Goal: Transaction & Acquisition: Download file/media

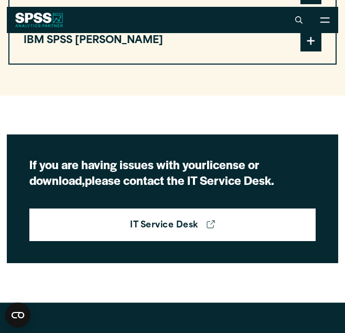
scroll to position [1092, 0]
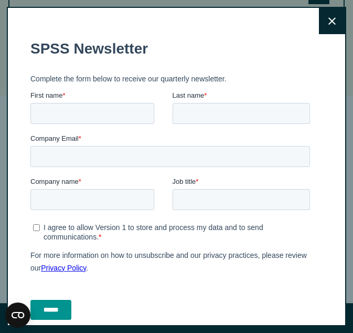
drag, startPoint x: 352, startPoint y: 122, endPoint x: 338, endPoint y: 241, distance: 119.4
click at [319, 22] on button "Close" at bounding box center [332, 21] width 26 height 26
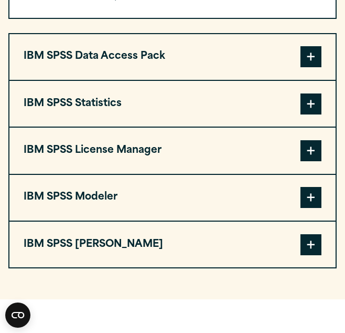
scroll to position [916, 0]
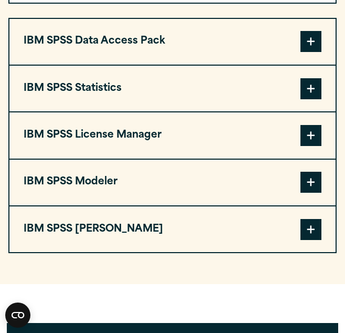
click at [224, 65] on button "IBM SPSS Data Access Pack" at bounding box center [172, 42] width 326 height 46
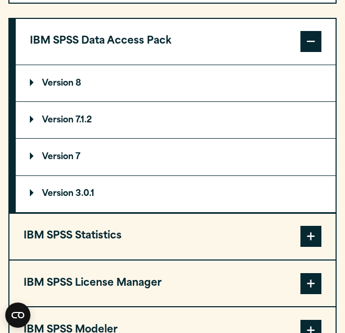
click at [280, 65] on button "IBM SPSS Data Access Pack" at bounding box center [176, 42] width 320 height 46
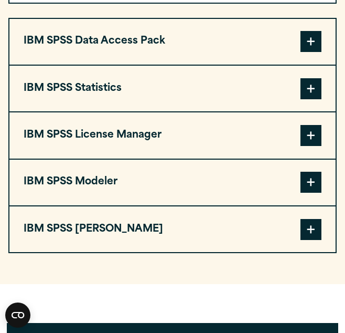
click at [240, 111] on button "IBM SPSS Statistics" at bounding box center [172, 89] width 326 height 46
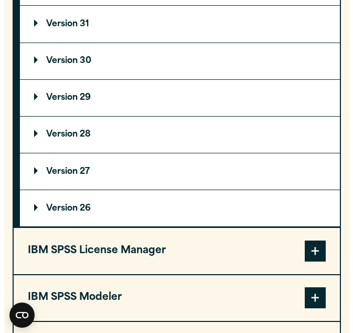
scroll to position [1025, 0]
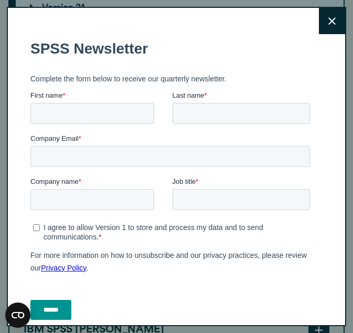
click at [320, 28] on button "Close" at bounding box center [332, 21] width 26 height 26
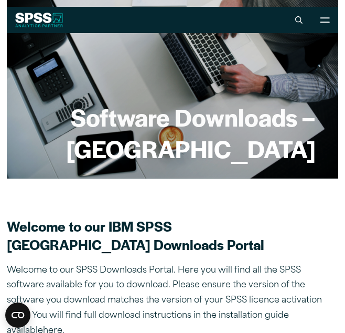
scroll to position [0, 0]
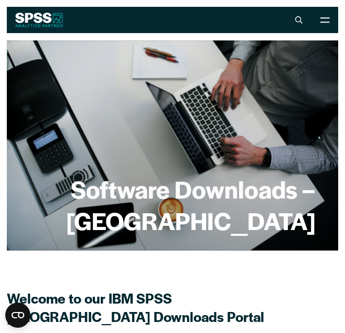
click at [123, 81] on div "Software Downloads – [GEOGRAPHIC_DATA]" at bounding box center [172, 145] width 331 height 210
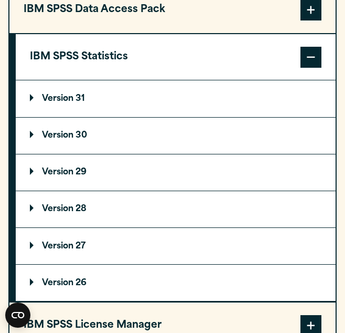
scroll to position [951, 0]
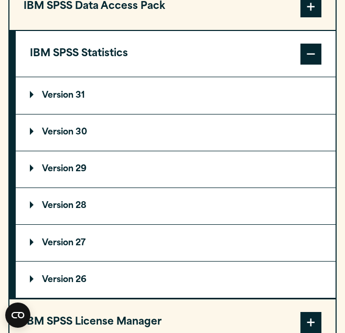
click at [57, 136] on p "Version 30" at bounding box center [58, 132] width 57 height 8
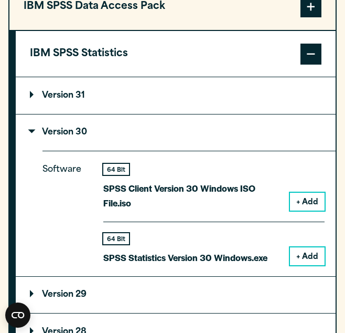
click at [308, 210] on button "+ Add" at bounding box center [307, 202] width 35 height 18
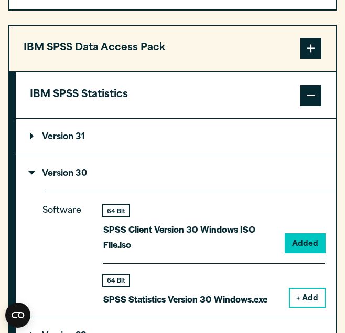
scroll to position [992, 0]
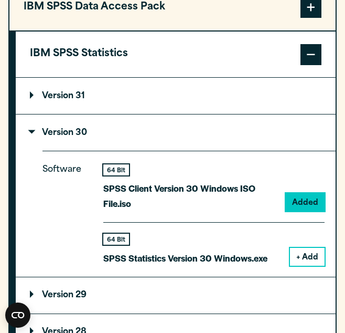
click at [315, 114] on summary "Version 31" at bounding box center [176, 96] width 320 height 36
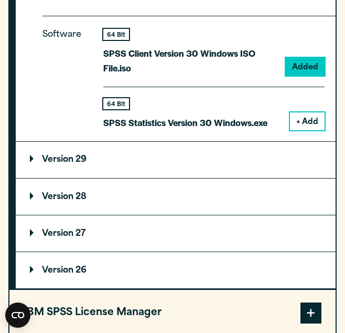
scroll to position [1257, 0]
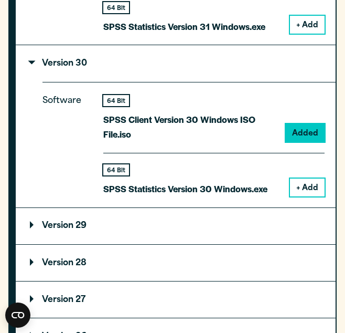
click at [306, 188] on button "+ Add" at bounding box center [307, 187] width 35 height 18
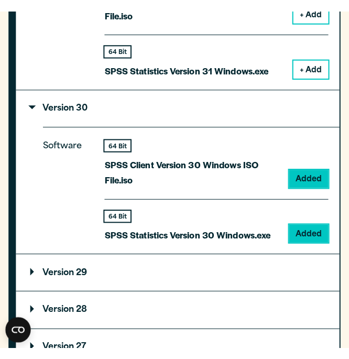
scroll to position [1219, 0]
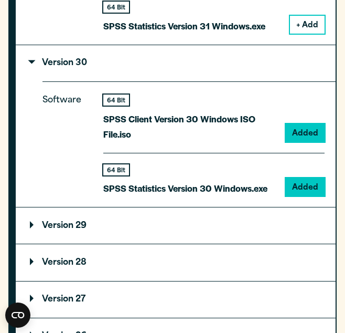
click at [108, 105] on div "64 Bit" at bounding box center [116, 99] width 26 height 11
click at [130, 174] on div "64 Bit" at bounding box center [185, 169] width 164 height 11
click at [184, 175] on div "64 Bit" at bounding box center [185, 169] width 164 height 11
click at [317, 91] on div "Software 64 Bit SPSS Client Version 30 Windows ISO File.iso Added 64 Bit Added" at bounding box center [188, 143] width 293 height 125
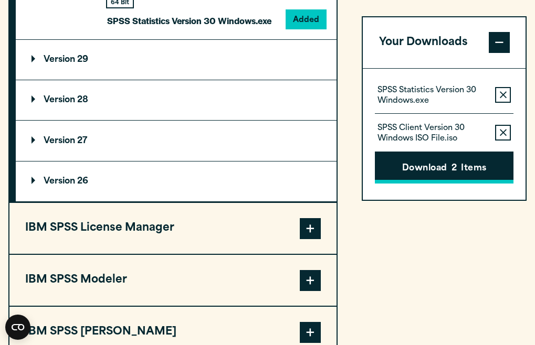
click at [345, 165] on button "Download 2 Items" at bounding box center [444, 167] width 139 height 33
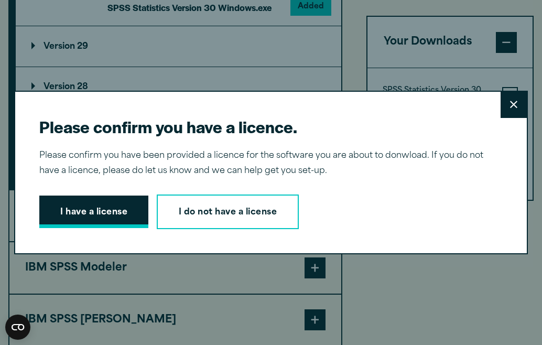
click at [90, 216] on button "I have a license" at bounding box center [93, 212] width 109 height 33
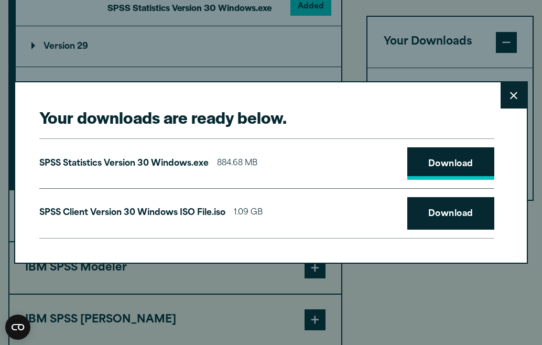
click at [345, 167] on link "Download" at bounding box center [451, 163] width 87 height 33
click at [345, 163] on link "Download" at bounding box center [451, 163] width 87 height 33
click at [345, 156] on link "Download" at bounding box center [451, 163] width 87 height 33
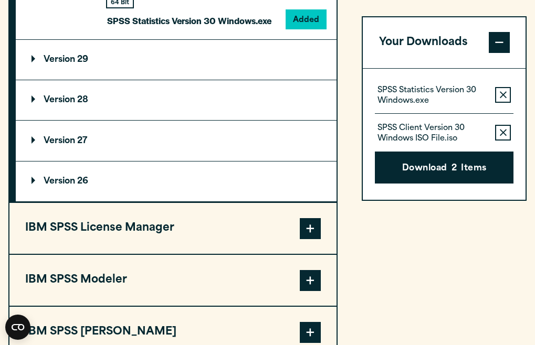
click at [345, 67] on div "Your downloads are ready below. Close SPSS Statistics Version 30 Windows.exe 88…" at bounding box center [267, 172] width 535 height 345
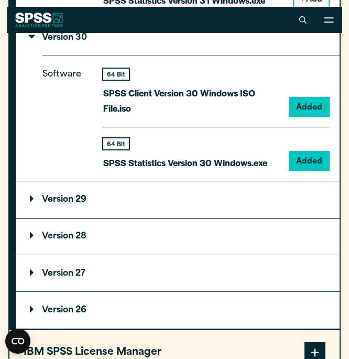
scroll to position [1215, 0]
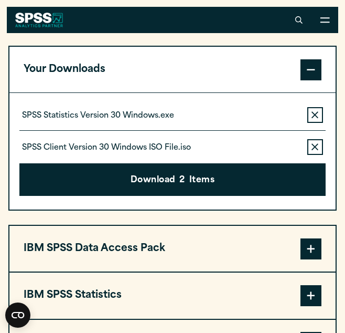
scroll to position [789, 0]
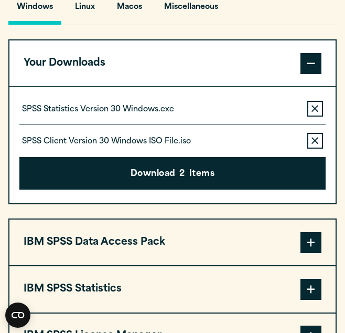
click at [131, 115] on p "SPSS Statistics Version 30 Windows.exe" at bounding box center [98, 109] width 152 height 10
click at [101, 115] on p "SPSS Statistics Version 30 Windows.exe" at bounding box center [98, 109] width 152 height 10
click at [80, 115] on p "SPSS Statistics Version 30 Windows.exe" at bounding box center [98, 109] width 152 height 10
click at [315, 144] on icon "button" at bounding box center [315, 140] width 7 height 7
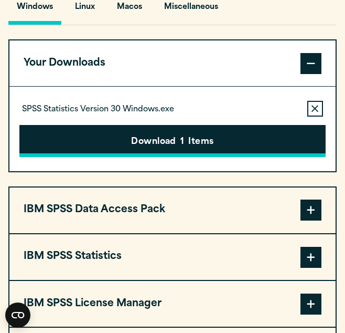
click at [187, 157] on button "Download 1 Items" at bounding box center [172, 141] width 306 height 33
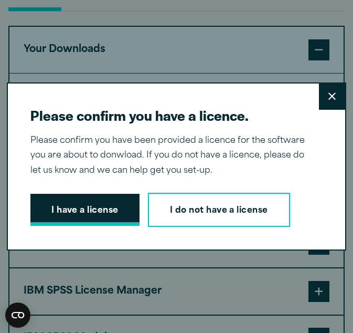
click at [76, 209] on button "I have a license" at bounding box center [84, 210] width 109 height 33
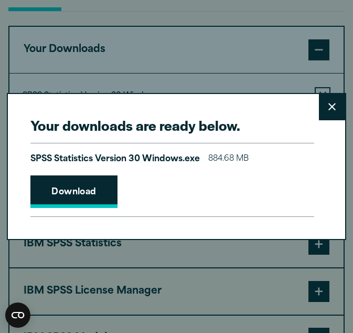
click at [77, 194] on link "Download" at bounding box center [73, 191] width 87 height 33
click at [108, 190] on link "Download" at bounding box center [73, 191] width 87 height 33
click at [165, 117] on h2 "Your downloads are ready below." at bounding box center [172, 125] width 284 height 18
click at [84, 193] on link "Download" at bounding box center [73, 191] width 87 height 33
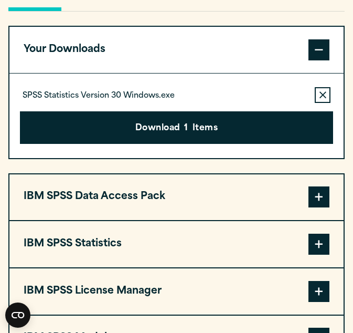
click at [140, 56] on div "Your downloads are ready below. Close SPSS Statistics Version 30 Windows.exe 88…" at bounding box center [176, 166] width 353 height 333
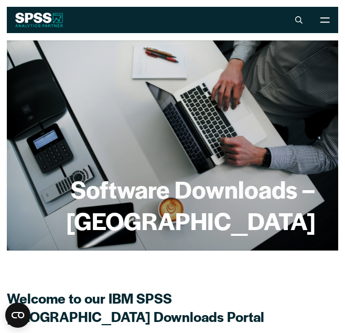
drag, startPoint x: 327, startPoint y: 0, endPoint x: 44, endPoint y: 41, distance: 286.2
click at [44, 41] on div "Software Downloads – [GEOGRAPHIC_DATA]" at bounding box center [172, 145] width 331 height 210
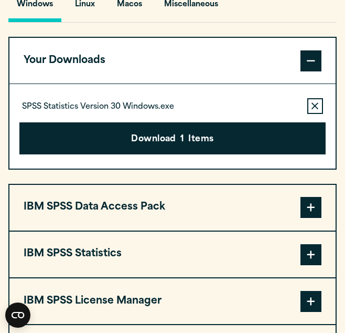
scroll to position [826, 0]
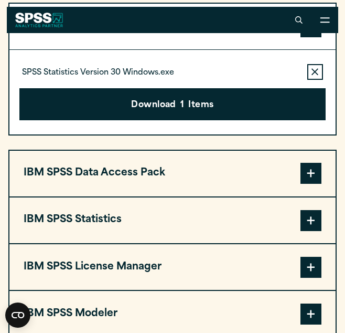
click at [151, 78] on p "SPSS Statistics Version 30 Windows.exe" at bounding box center [98, 73] width 152 height 10
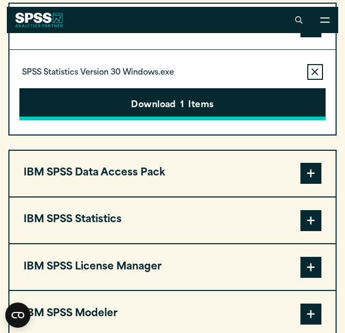
click at [164, 121] on button "Download 1 Items" at bounding box center [172, 104] width 306 height 33
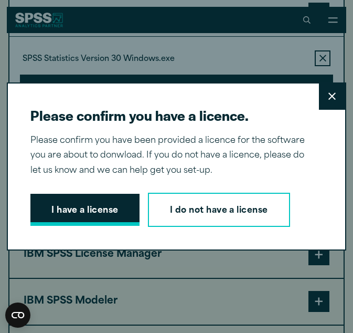
click at [104, 208] on button "I have a license" at bounding box center [84, 210] width 109 height 33
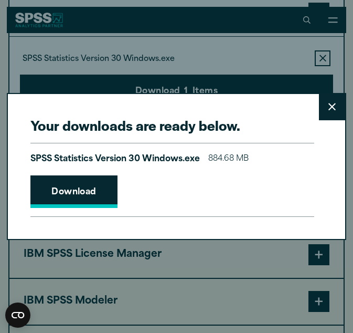
click at [96, 189] on link "Download" at bounding box center [73, 191] width 87 height 33
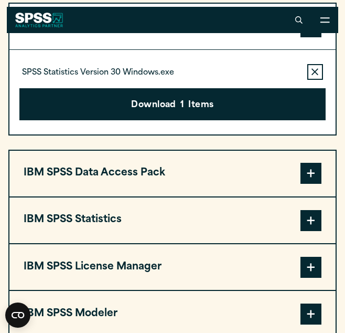
click at [218, 82] on div "Your downloads are ready below. Close SPSS Statistics Version 30 Windows.exe 88…" at bounding box center [172, 166] width 345 height 333
click at [7, 2] on section "Select your software downloads Use the table below to find and navigate to your…" at bounding box center [172, 119] width 345 height 591
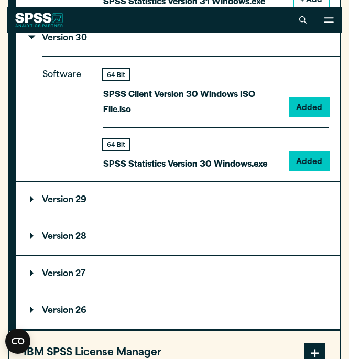
click at [239, 29] on div "Search for: Submit Site Search Part of Open Site Search Open Site Menu Close" at bounding box center [174, 20] width 335 height 26
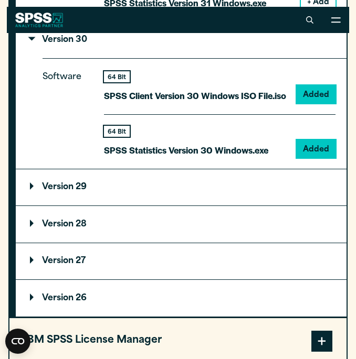
click at [210, 28] on div "Search for: Submit Site Search Part of Open Site Search Open Site Menu Close" at bounding box center [178, 20] width 342 height 26
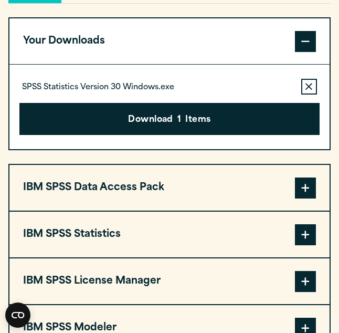
scroll to position [810, 0]
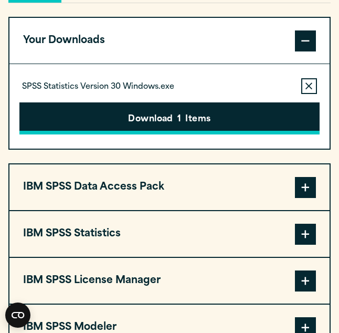
click at [166, 135] on button "Download 1 Items" at bounding box center [169, 118] width 300 height 33
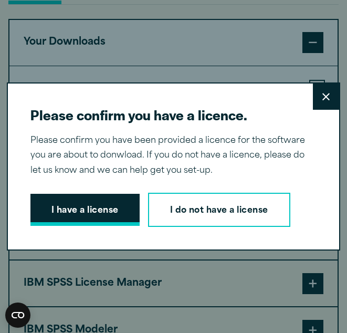
click at [84, 205] on button "I have a license" at bounding box center [84, 210] width 109 height 33
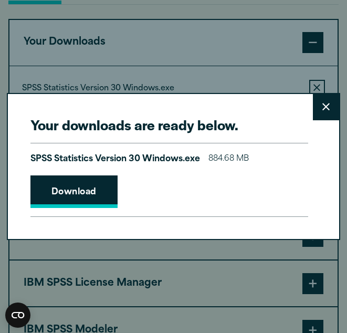
click at [90, 197] on link "Download" at bounding box center [73, 191] width 87 height 33
click at [317, 94] on button "Close" at bounding box center [326, 107] width 26 height 26
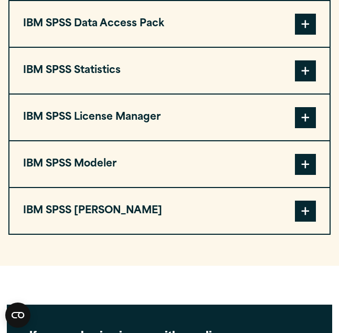
scroll to position [974, 0]
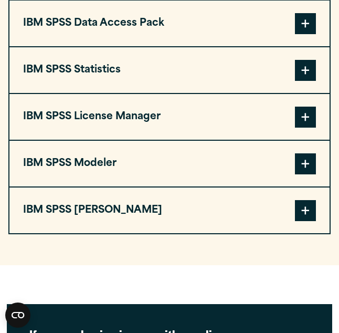
click at [157, 89] on button "IBM SPSS Statistics" at bounding box center [169, 70] width 320 height 46
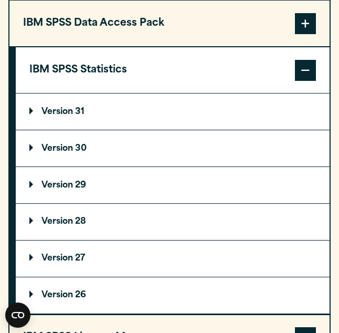
click at [130, 130] on summary "Version 31" at bounding box center [173, 111] width 314 height 36
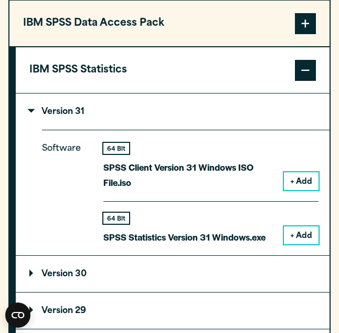
click at [295, 244] on button "+ Add" at bounding box center [301, 235] width 35 height 18
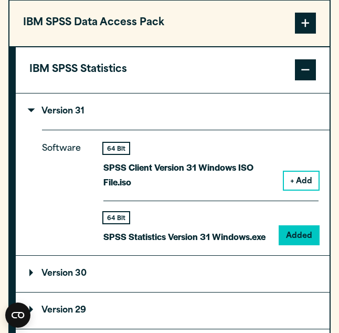
click at [196, 232] on div "64 Bit SPSS Statistics Version 31 Windows.exe Added" at bounding box center [210, 222] width 215 height 44
click at [311, 168] on div "64 Bit SPSS Client Version 31 Windows ISO File.iso + Add" at bounding box center [210, 172] width 215 height 58
click at [293, 243] on div "64 Bit SPSS Statistics Version 31 Windows.exe Added" at bounding box center [210, 222] width 215 height 44
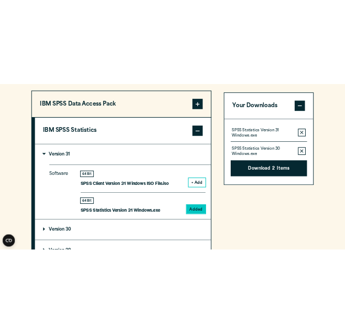
scroll to position [950, 0]
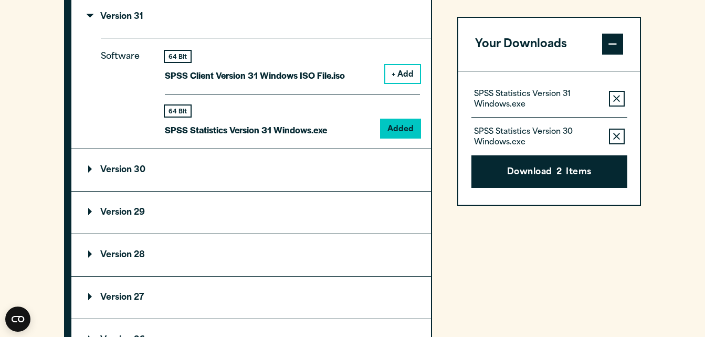
click at [338, 135] on icon "button" at bounding box center [616, 136] width 7 height 7
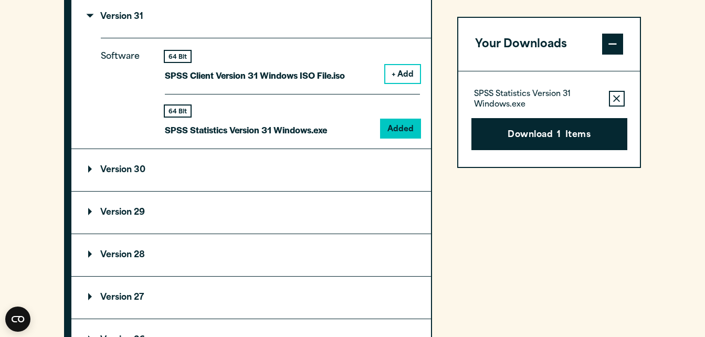
click at [338, 135] on button "Download 1 Items" at bounding box center [549, 134] width 156 height 33
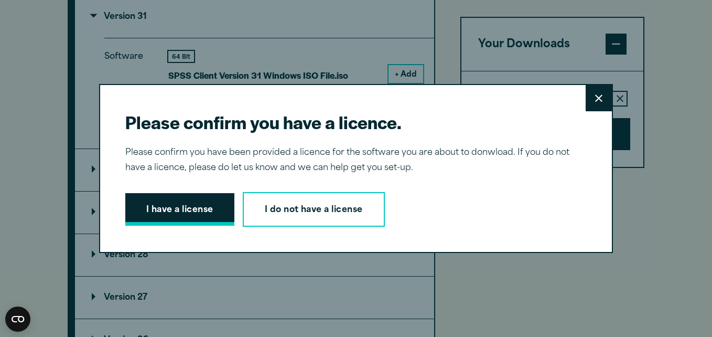
click at [177, 201] on button "I have a license" at bounding box center [179, 209] width 109 height 33
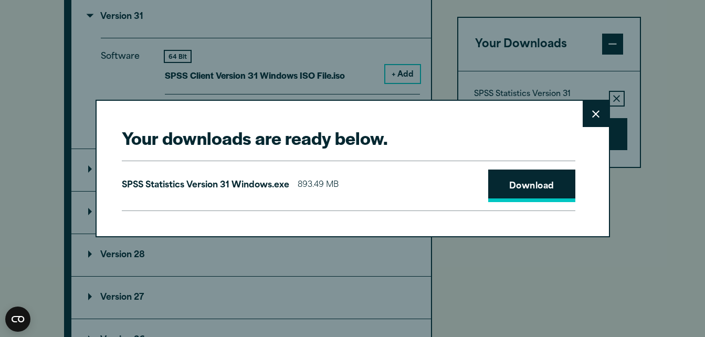
click at [338, 191] on link "Download" at bounding box center [531, 185] width 87 height 33
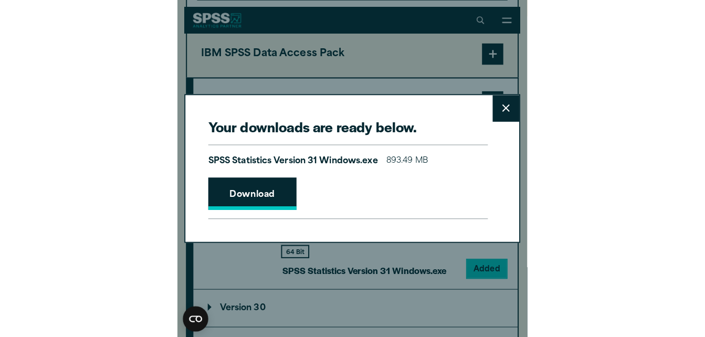
scroll to position [944, 0]
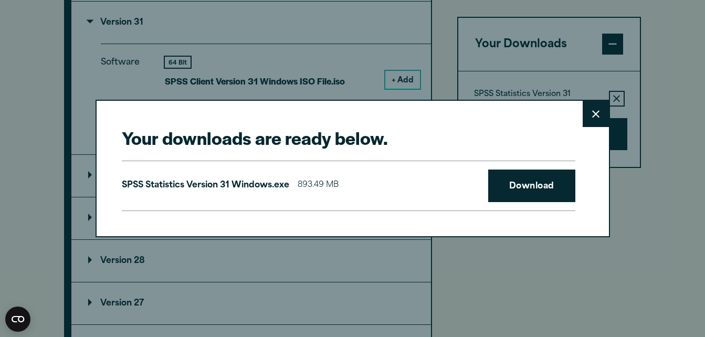
click at [338, 116] on button "Close" at bounding box center [595, 114] width 26 height 26
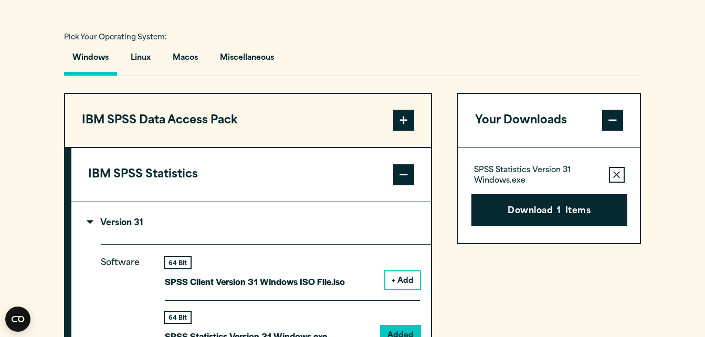
scroll to position [743, 0]
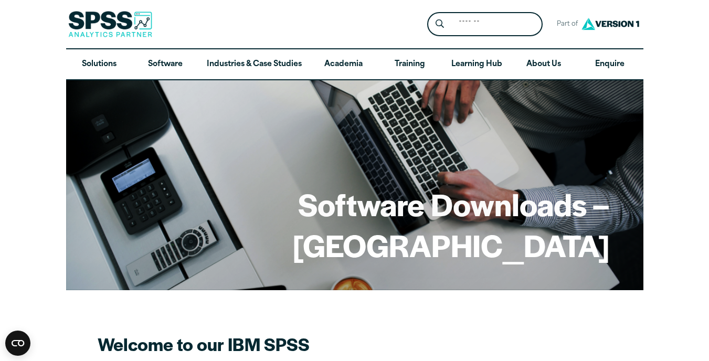
drag, startPoint x: 636, startPoint y: 0, endPoint x: 689, endPoint y: 176, distance: 183.6
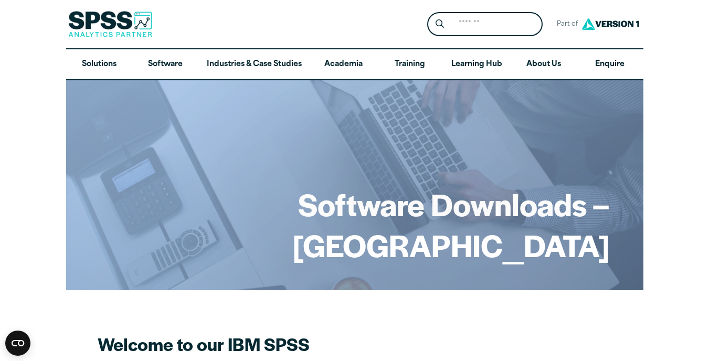
drag, startPoint x: 708, startPoint y: 37, endPoint x: 680, endPoint y: 130, distance: 96.4
drag, startPoint x: 680, startPoint y: 130, endPoint x: 673, endPoint y: 69, distance: 60.8
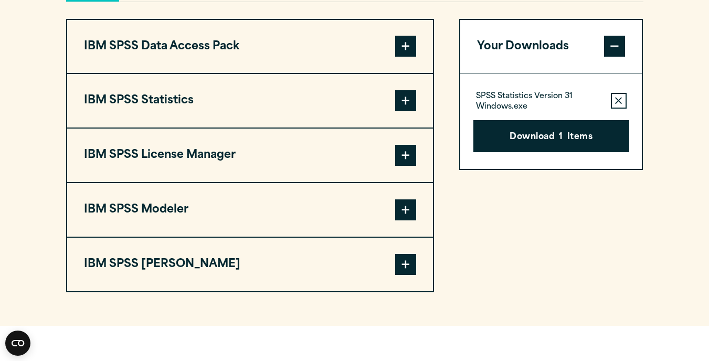
scroll to position [815, 0]
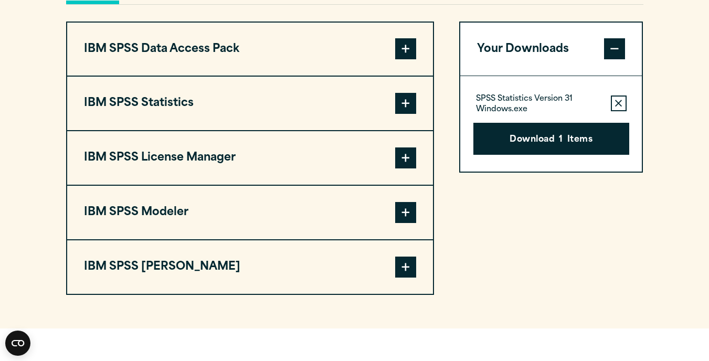
click at [335, 116] on button "IBM SPSS Statistics" at bounding box center [250, 104] width 366 height 54
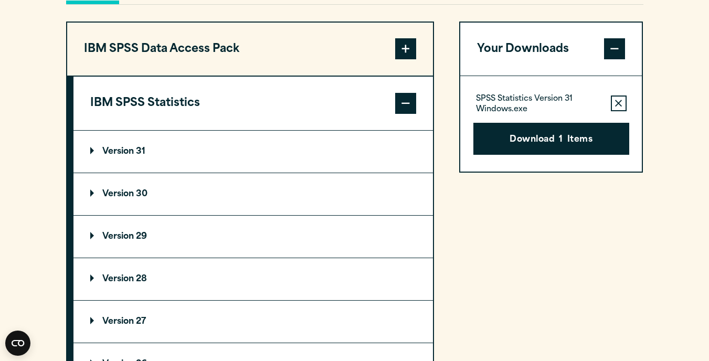
click at [140, 168] on summary "Version 31" at bounding box center [252, 152] width 359 height 42
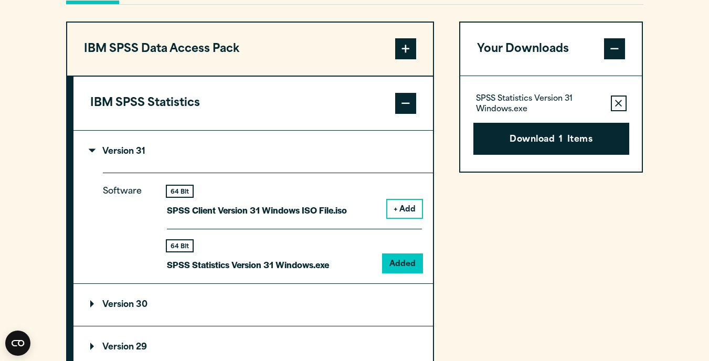
drag, startPoint x: 531, startPoint y: 163, endPoint x: 477, endPoint y: 252, distance: 104.3
click at [355, 252] on div "Your Downloads SPSS Statistics Version 31 Windows.exe Remove this item from you…" at bounding box center [551, 341] width 184 height 639
click at [355, 130] on button "IBM SPSS Statistics" at bounding box center [252, 104] width 359 height 54
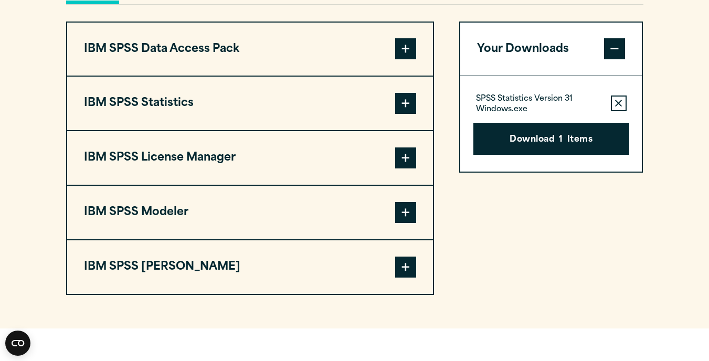
click at [355, 114] on span at bounding box center [405, 103] width 21 height 21
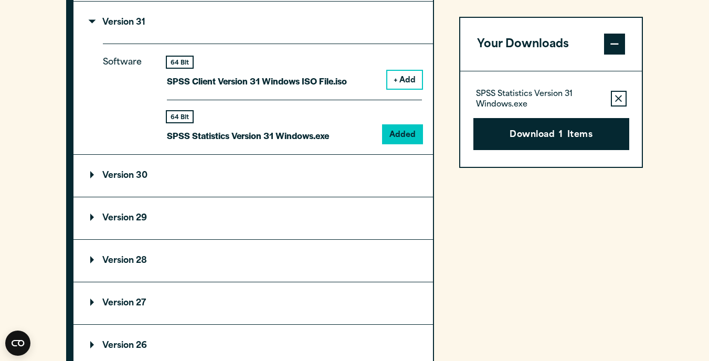
scroll to position [947, 0]
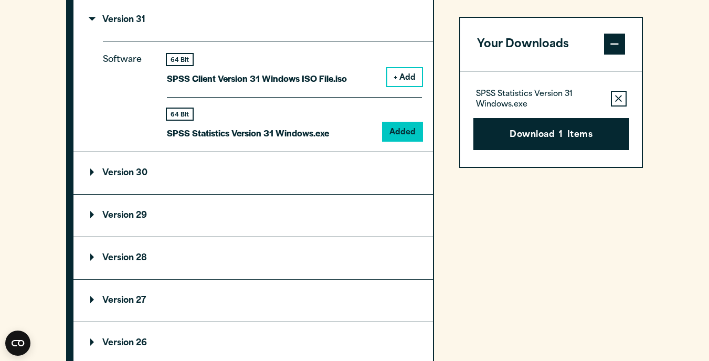
click at [80, 237] on summary "Version 29" at bounding box center [252, 216] width 359 height 42
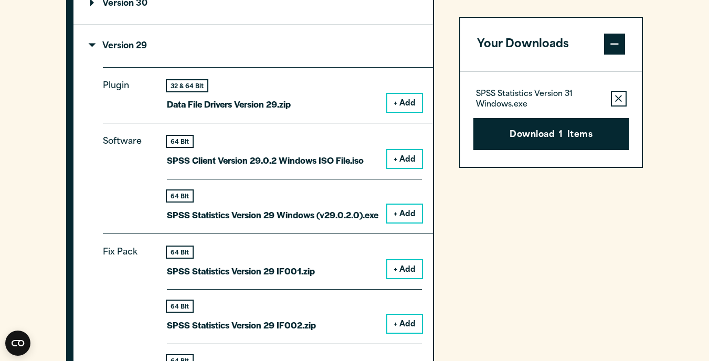
scroll to position [1115, 0]
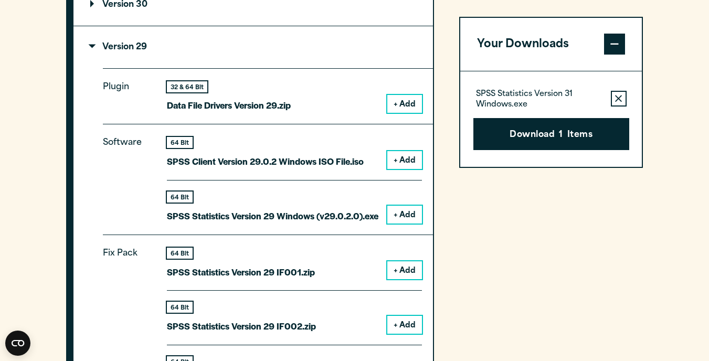
click at [89, 68] on summary "Version 29" at bounding box center [252, 47] width 359 height 42
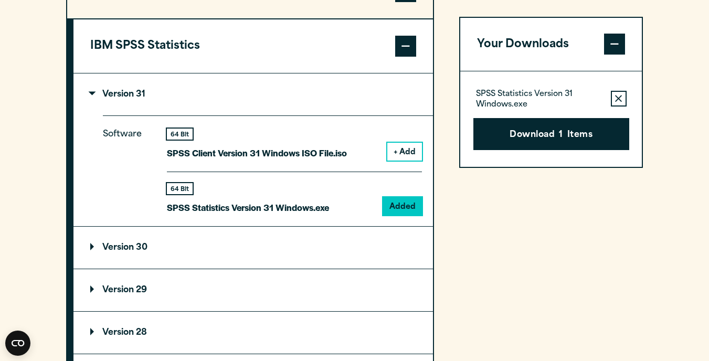
scroll to position [891, 0]
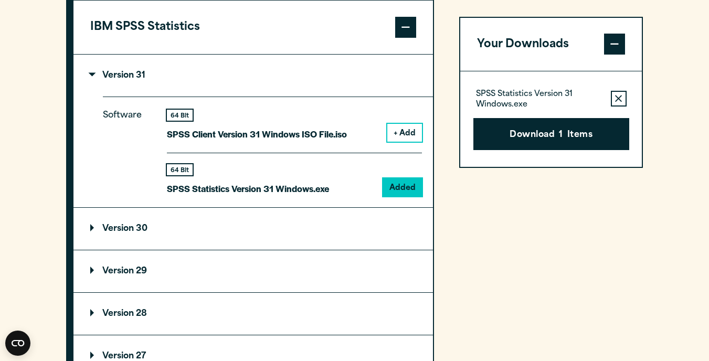
click at [100, 233] on p "Version 30" at bounding box center [118, 229] width 57 height 8
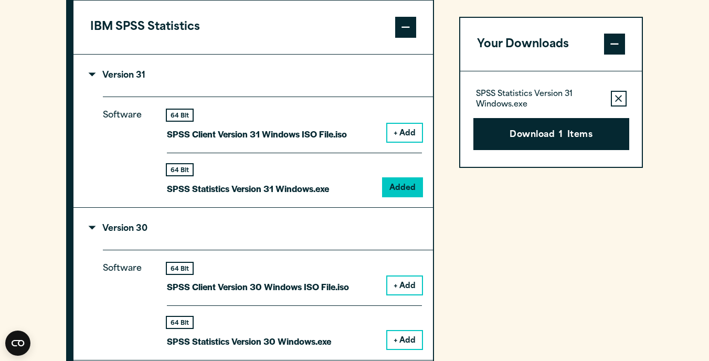
scroll to position [992, 0]
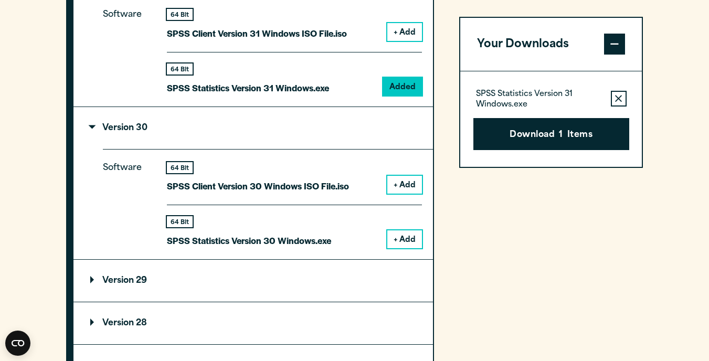
click at [355, 248] on button "+ Add" at bounding box center [404, 239] width 35 height 18
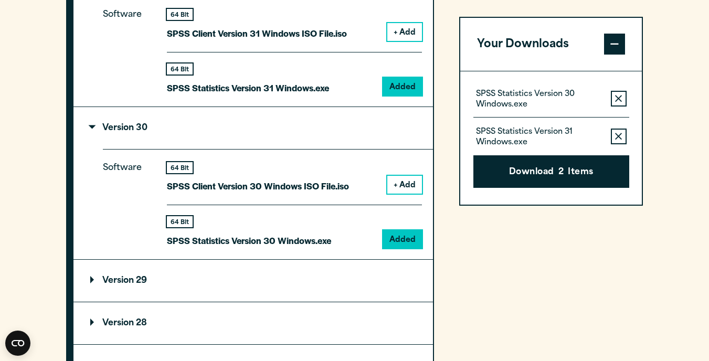
click at [355, 137] on button "Remove this item from your software download list" at bounding box center [619, 137] width 16 height 16
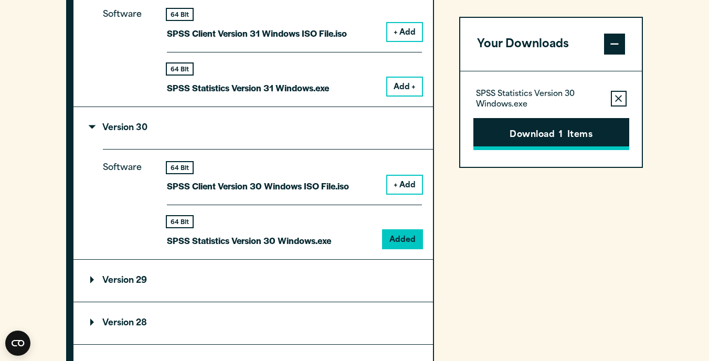
click at [355, 135] on span "1" at bounding box center [561, 136] width 4 height 14
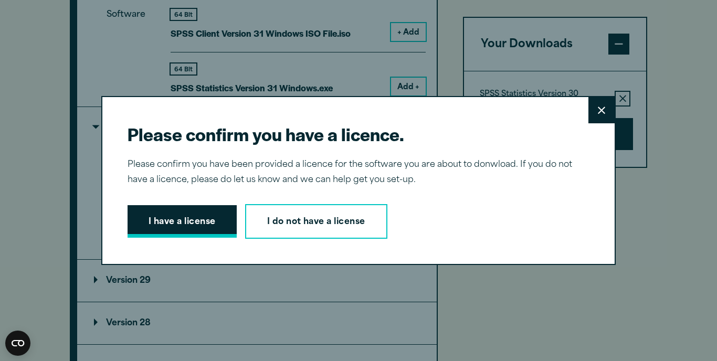
click at [165, 230] on button "I have a license" at bounding box center [181, 221] width 109 height 33
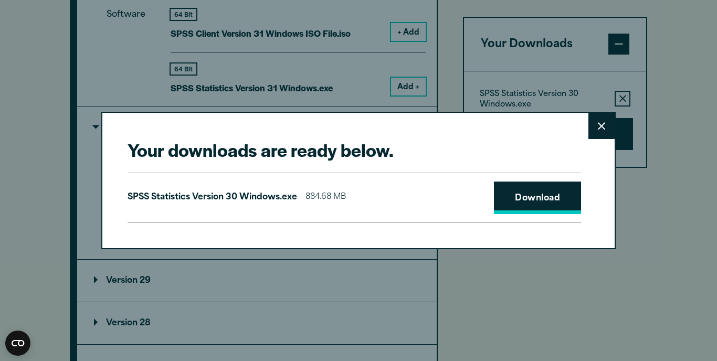
click at [355, 198] on link "Download" at bounding box center [537, 198] width 87 height 33
click at [355, 122] on icon at bounding box center [601, 126] width 7 height 8
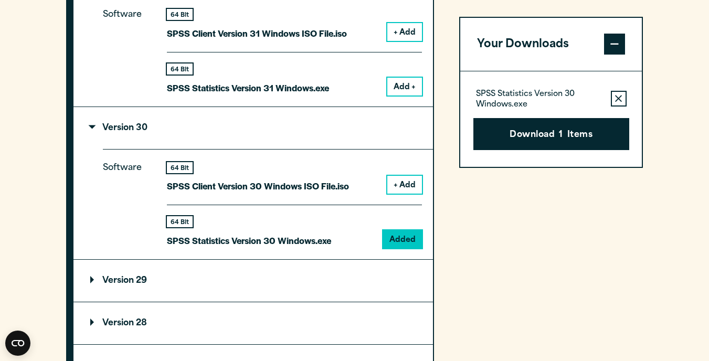
scroll to position [938, 0]
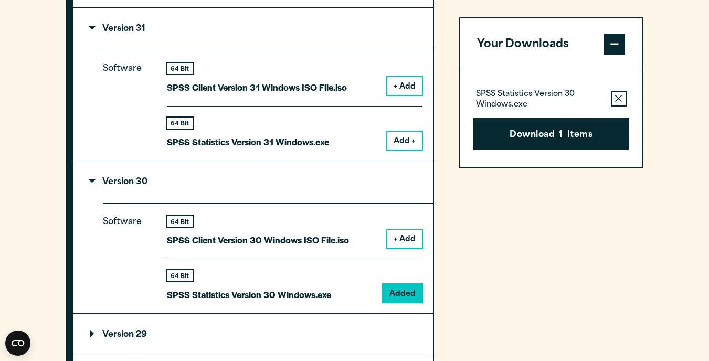
click at [355, 1] on div "Your Downloads SPSS Statistics Version 30 Windows.exe Remove this item from you…" at bounding box center [551, 274] width 184 height 750
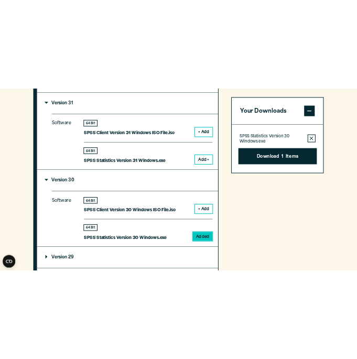
scroll to position [933, 0]
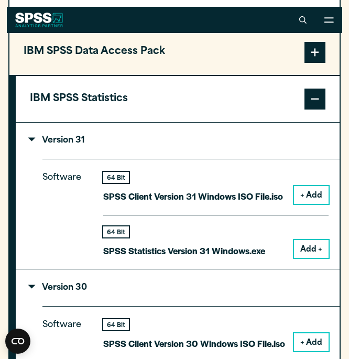
click at [113, 99] on button "IBM SPSS Statistics" at bounding box center [178, 99] width 324 height 46
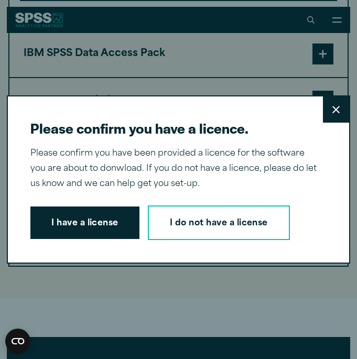
click at [333, 111] on icon at bounding box center [336, 110] width 7 height 8
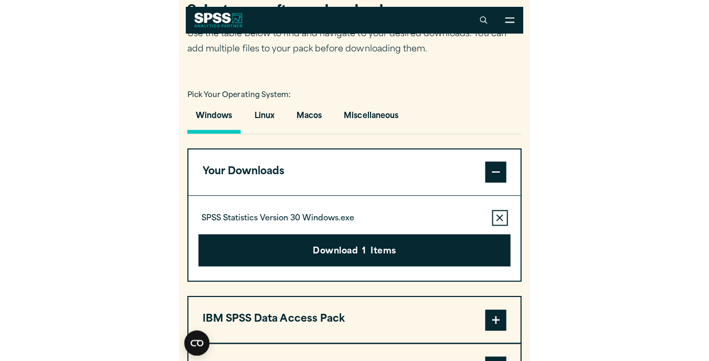
scroll to position [655, 0]
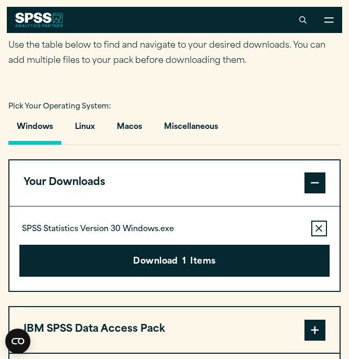
click at [236, 0] on section "Select your software downloads Use the table below to find and navigate to your…" at bounding box center [174, 277] width 349 height 592
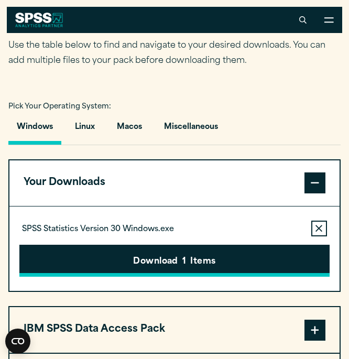
click at [169, 271] on button "Download 1 Items" at bounding box center [174, 261] width 310 height 33
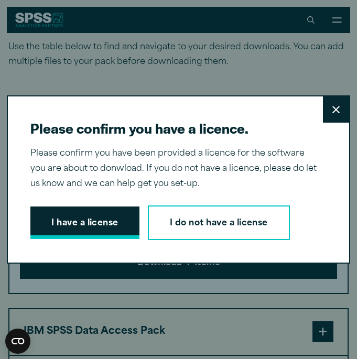
click at [116, 221] on button "I have a license" at bounding box center [84, 223] width 109 height 33
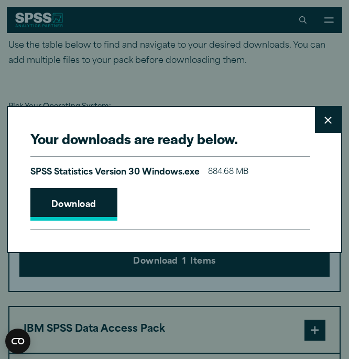
click at [103, 209] on link "Download" at bounding box center [73, 204] width 87 height 33
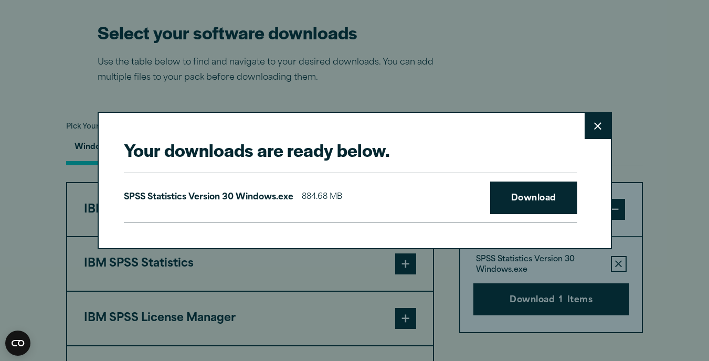
drag, startPoint x: 584, startPoint y: 0, endPoint x: 690, endPoint y: 80, distance: 132.2
click at [355, 80] on div "Your downloads are ready below. Close SPSS Statistics Version 30 Windows.exe 88…" at bounding box center [354, 180] width 709 height 361
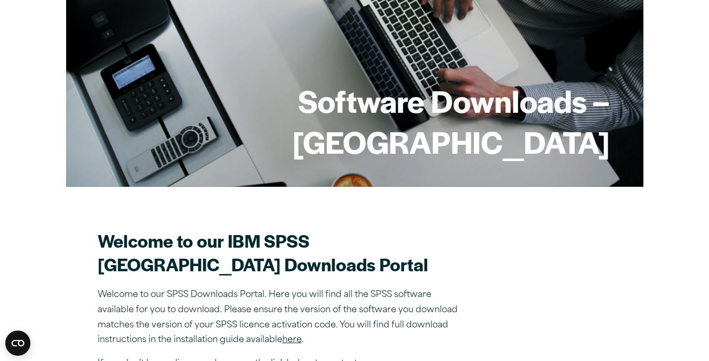
scroll to position [0, 0]
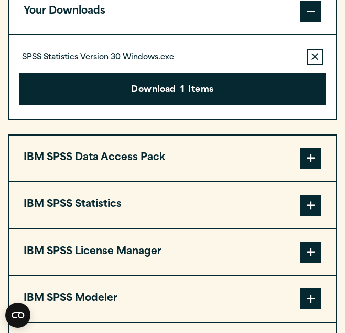
scroll to position [906, 0]
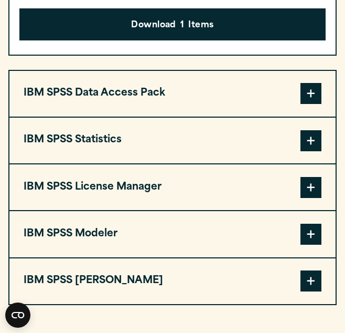
click at [312, 151] on span at bounding box center [311, 140] width 21 height 21
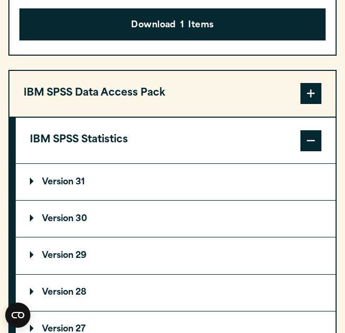
click at [174, 237] on summary "Version 30" at bounding box center [176, 218] width 320 height 36
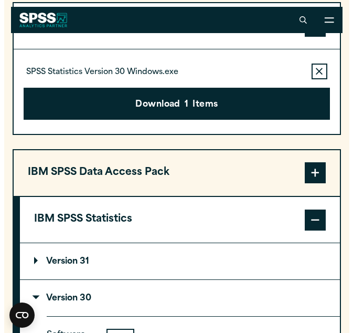
scroll to position [828, 0]
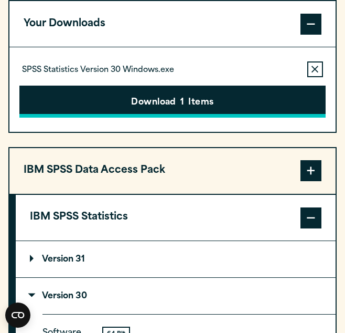
click at [182, 110] on span "1" at bounding box center [182, 103] width 4 height 14
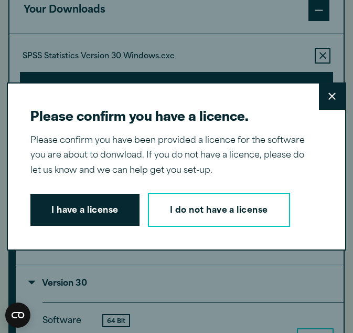
click at [90, 189] on div "Please confirm you have a licence. Close Please confirm you have been provided …" at bounding box center [176, 166] width 339 height 168
click at [90, 193] on div "I have a license I do not have a license" at bounding box center [172, 210] width 284 height 35
click at [107, 228] on div "Please confirm you have a licence. Close Please confirm you have been provided …" at bounding box center [176, 166] width 339 height 168
click at [105, 213] on button "I have a license" at bounding box center [84, 210] width 109 height 33
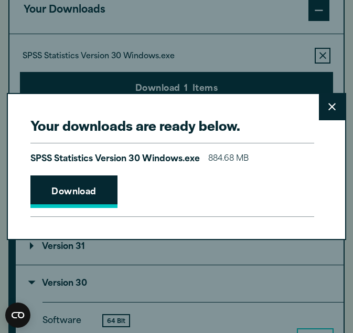
click at [87, 183] on link "Download" at bounding box center [73, 191] width 87 height 33
